Goal: Task Accomplishment & Management: Use online tool/utility

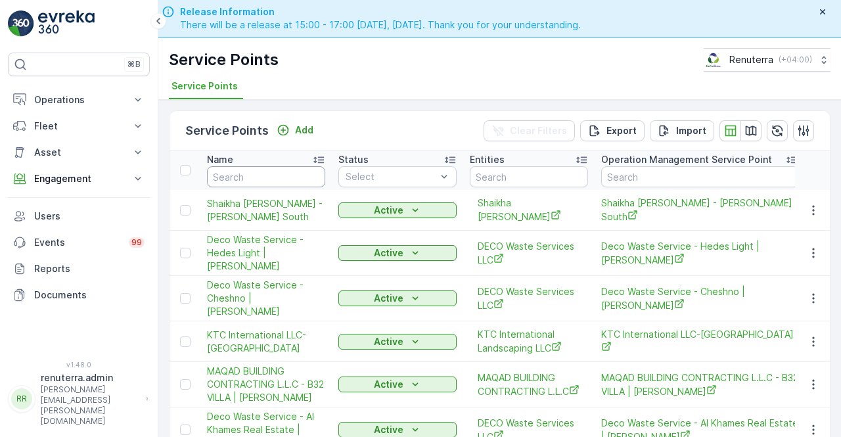
click at [226, 176] on input "text" at bounding box center [266, 176] width 118 height 21
type input "Emrill"
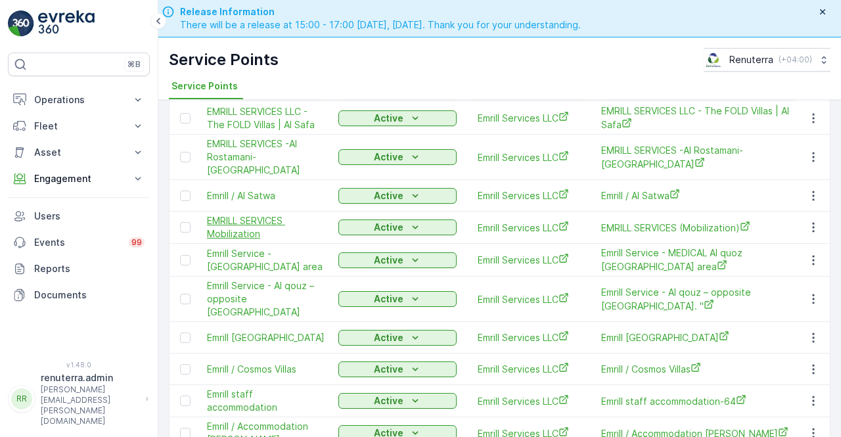
scroll to position [131, 0]
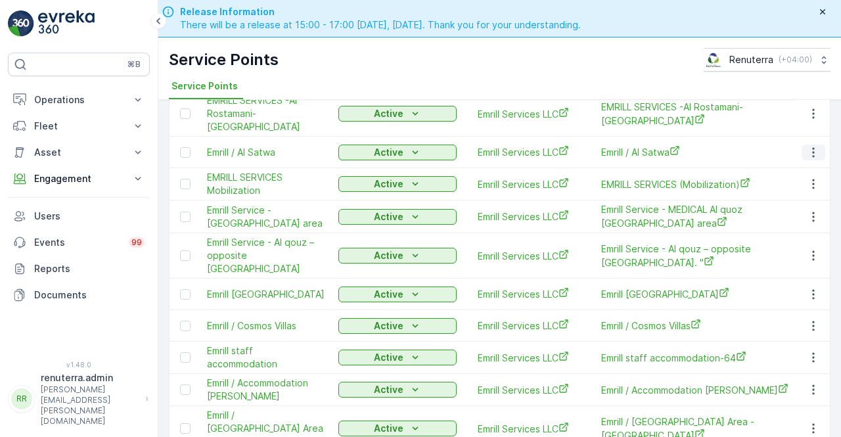
click at [807, 146] on icon "button" at bounding box center [813, 152] width 13 height 13
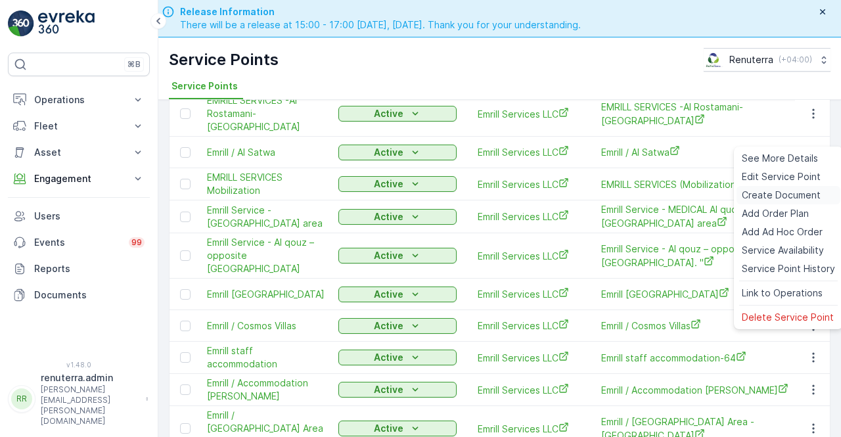
drag, startPoint x: 774, startPoint y: 197, endPoint x: 766, endPoint y: 197, distance: 7.3
click at [766, 197] on span "Create Document" at bounding box center [781, 195] width 79 height 13
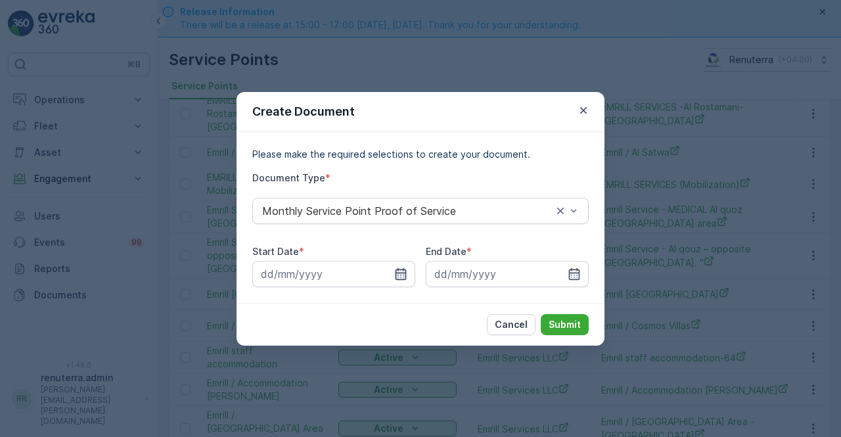
click at [404, 276] on icon "button" at bounding box center [400, 274] width 13 height 13
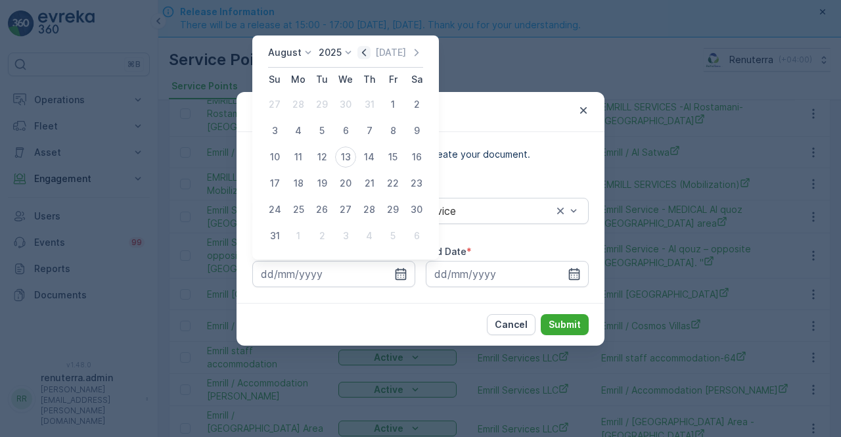
click at [366, 50] on icon "button" at bounding box center [364, 52] width 4 height 7
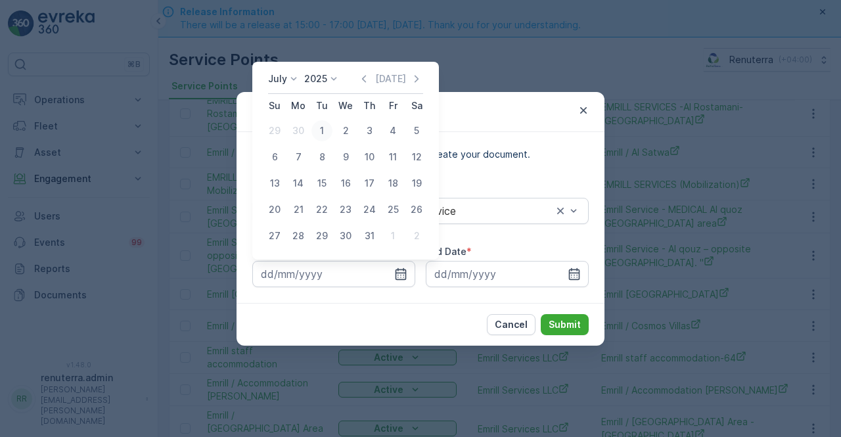
click at [319, 132] on div "1" at bounding box center [322, 130] width 21 height 21
type input "[DATE]"
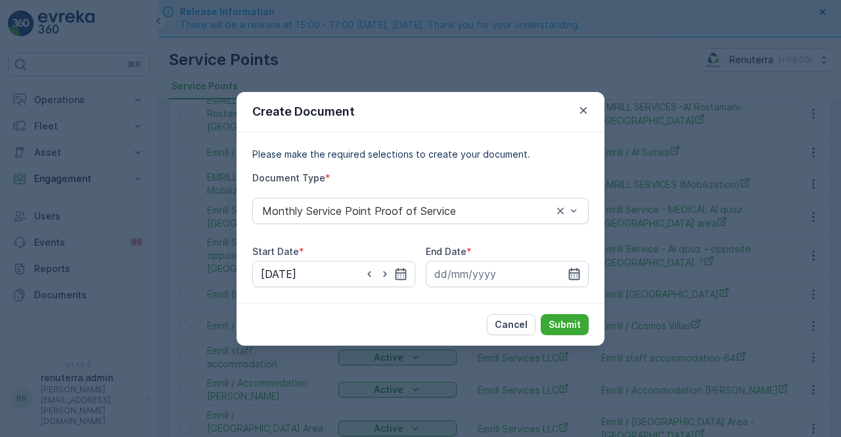
click at [567, 270] on input at bounding box center [507, 274] width 163 height 26
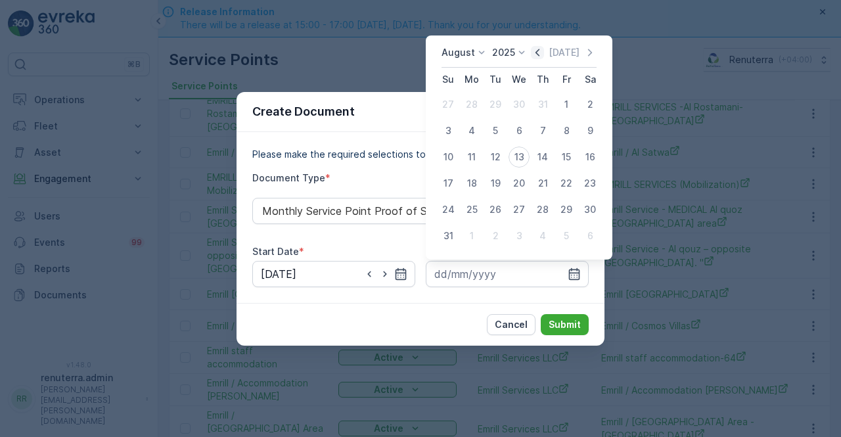
click at [543, 51] on icon "button" at bounding box center [537, 52] width 13 height 13
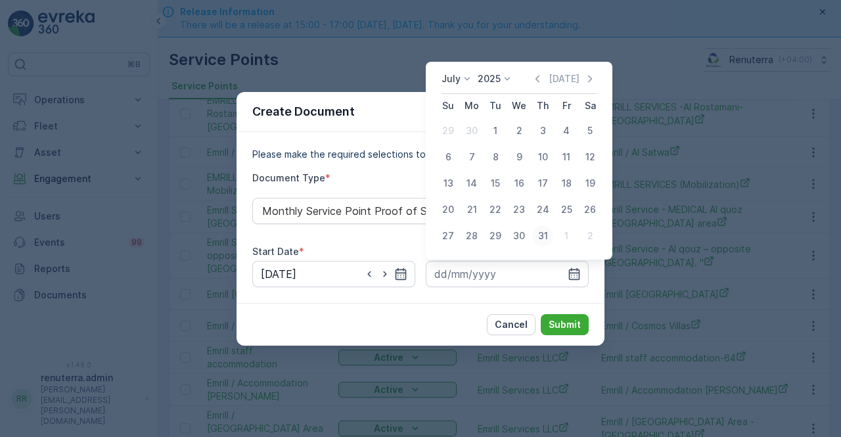
click at [543, 233] on div "31" at bounding box center [542, 235] width 21 height 21
type input "[DATE]"
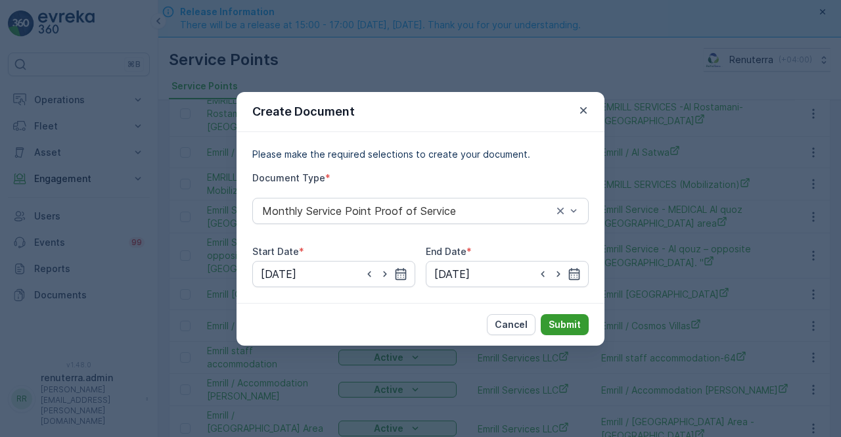
click at [567, 320] on p "Submit" at bounding box center [565, 324] width 32 height 13
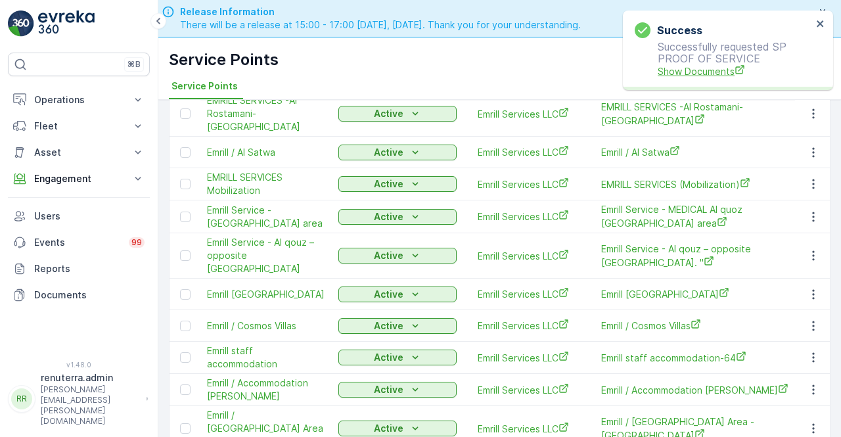
click at [718, 68] on span "Show Documents" at bounding box center [735, 71] width 154 height 14
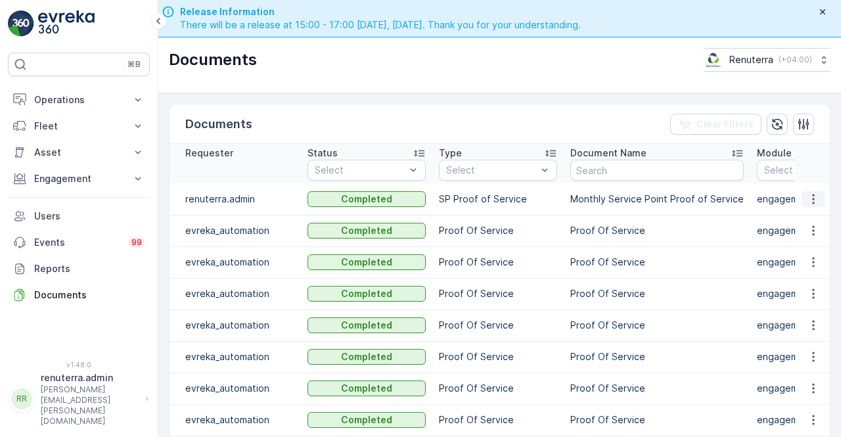
click at [816, 202] on icon "button" at bounding box center [813, 199] width 13 height 13
click at [801, 220] on span "See Details" at bounding box center [810, 217] width 51 height 13
